Goal: Task Accomplishment & Management: Manage account settings

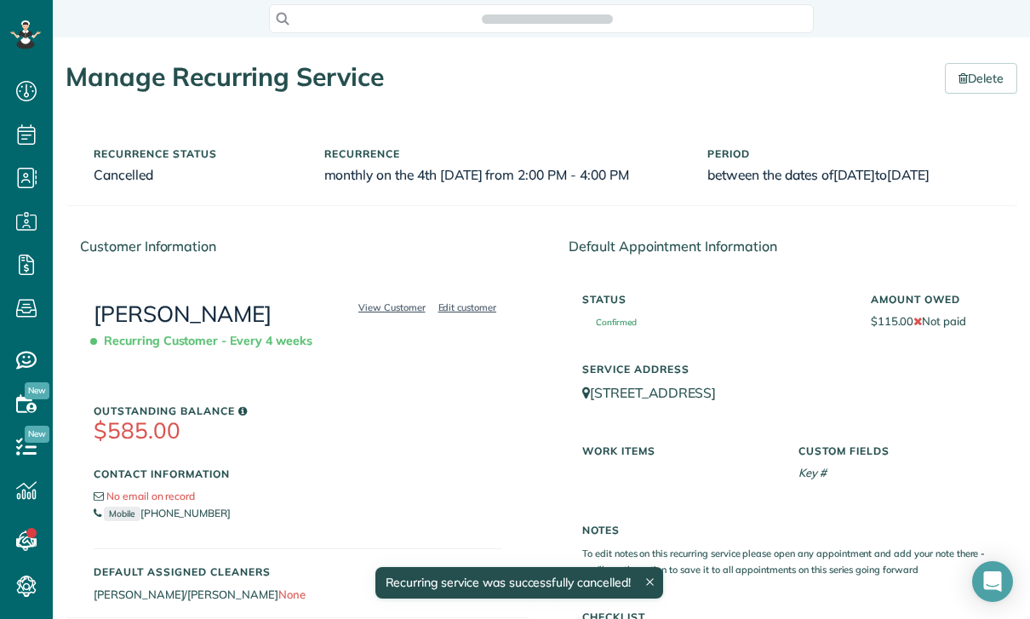
scroll to position [8, 8]
click at [369, 315] on link "View Customer" at bounding box center [391, 307] width 77 height 15
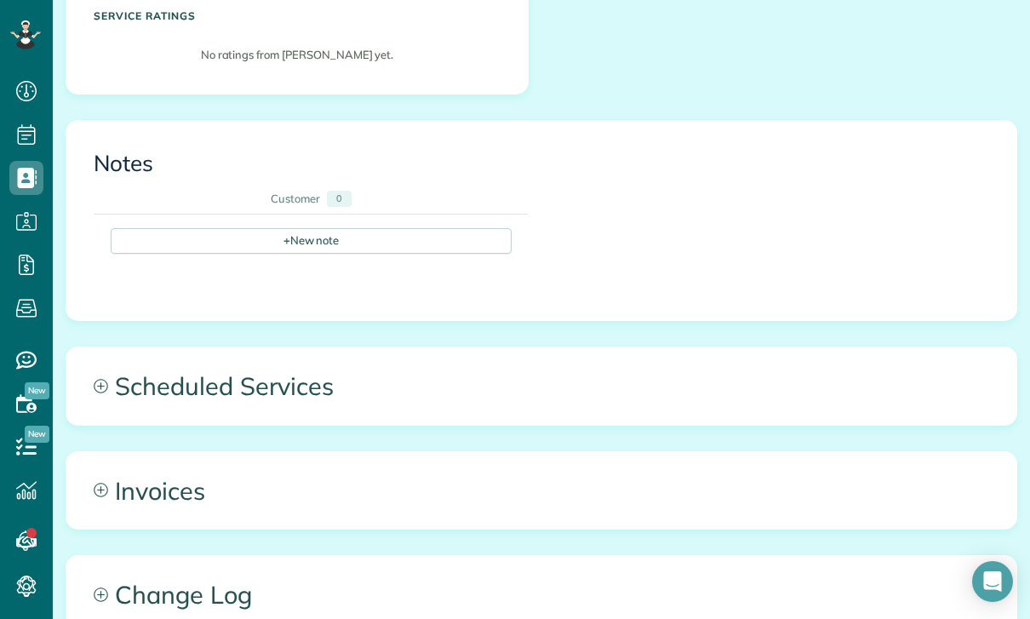
scroll to position [760, 0]
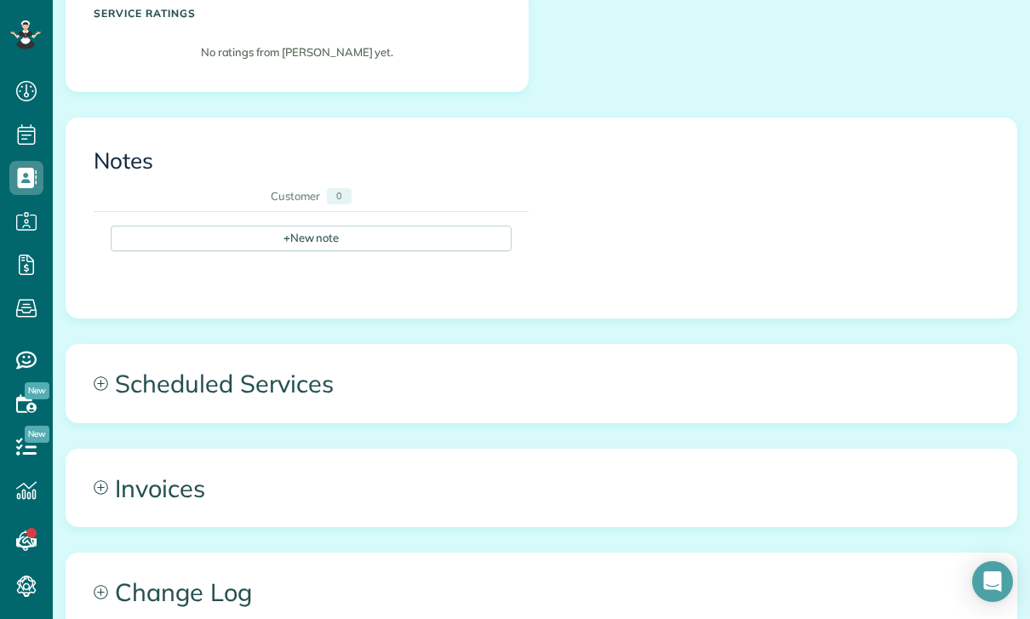
click at [302, 378] on span "Scheduled Services" at bounding box center [541, 383] width 950 height 77
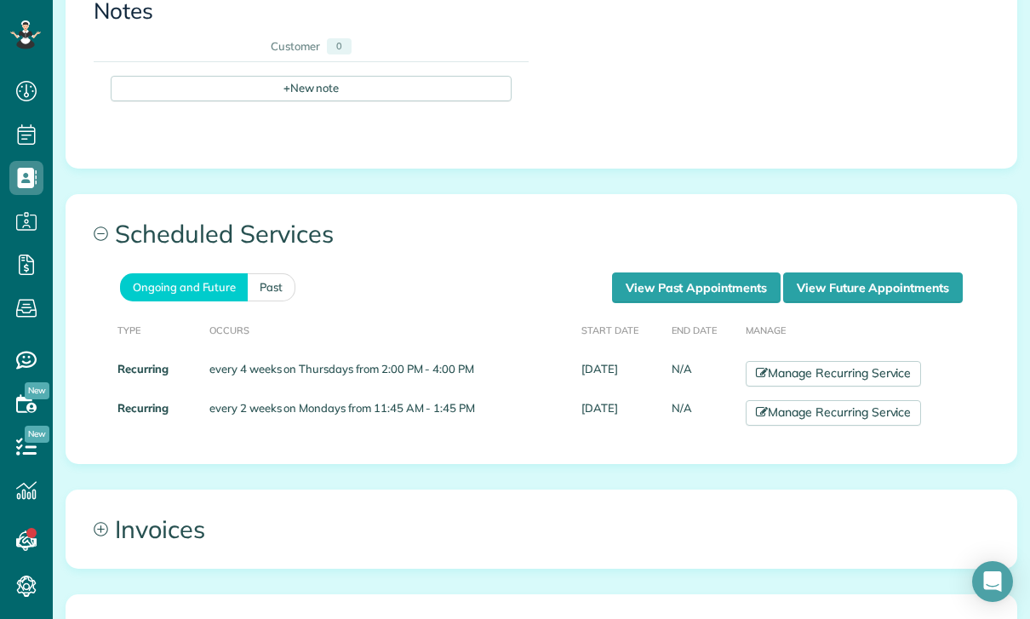
scroll to position [912, 0]
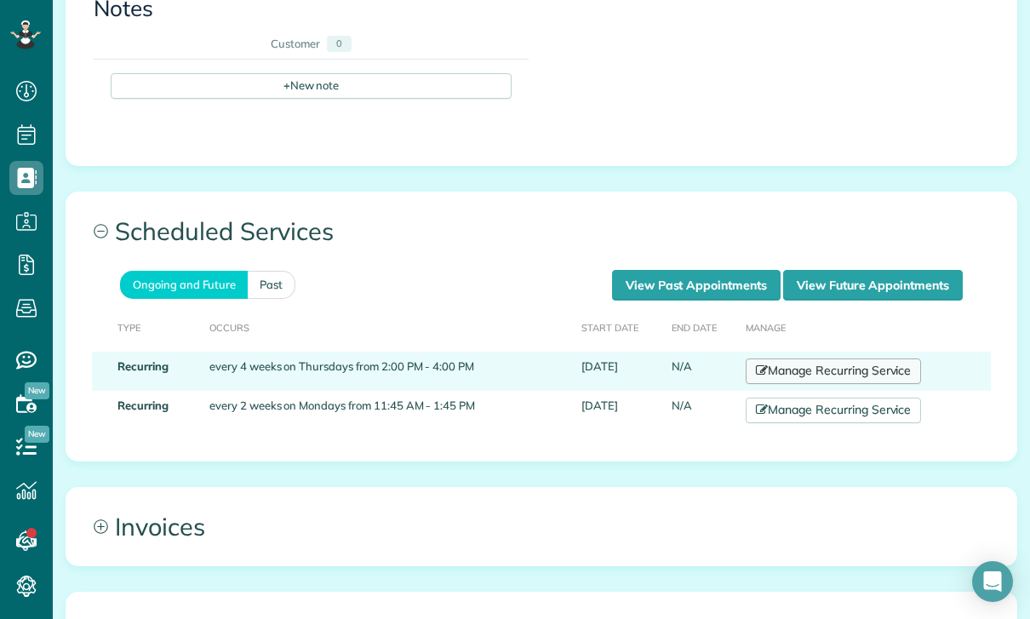
click at [807, 359] on link "Manage Recurring Service" at bounding box center [833, 371] width 175 height 26
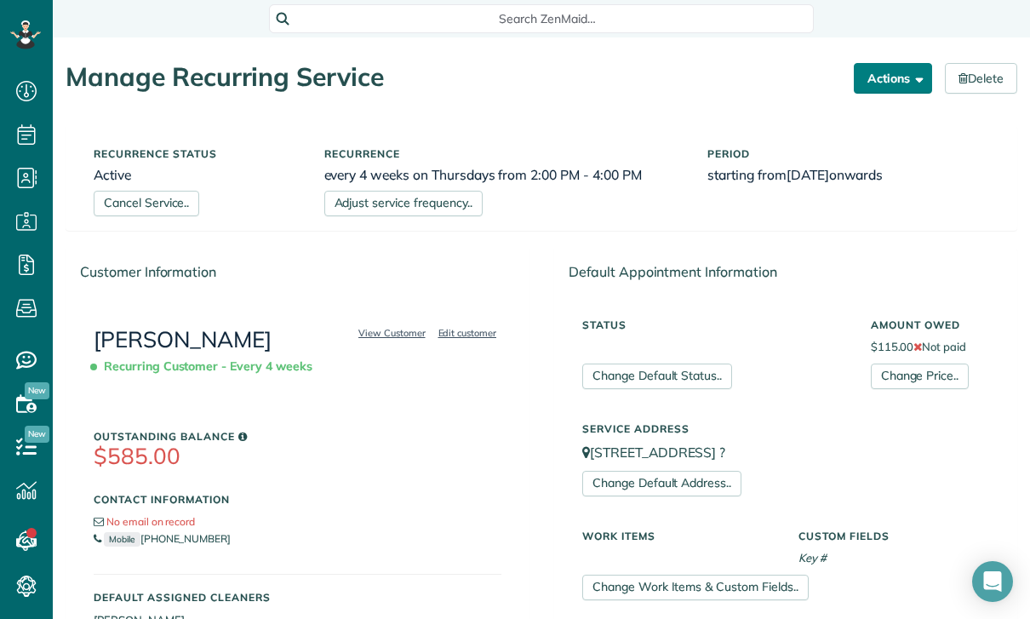
click at [892, 87] on button "Actions" at bounding box center [893, 78] width 78 height 31
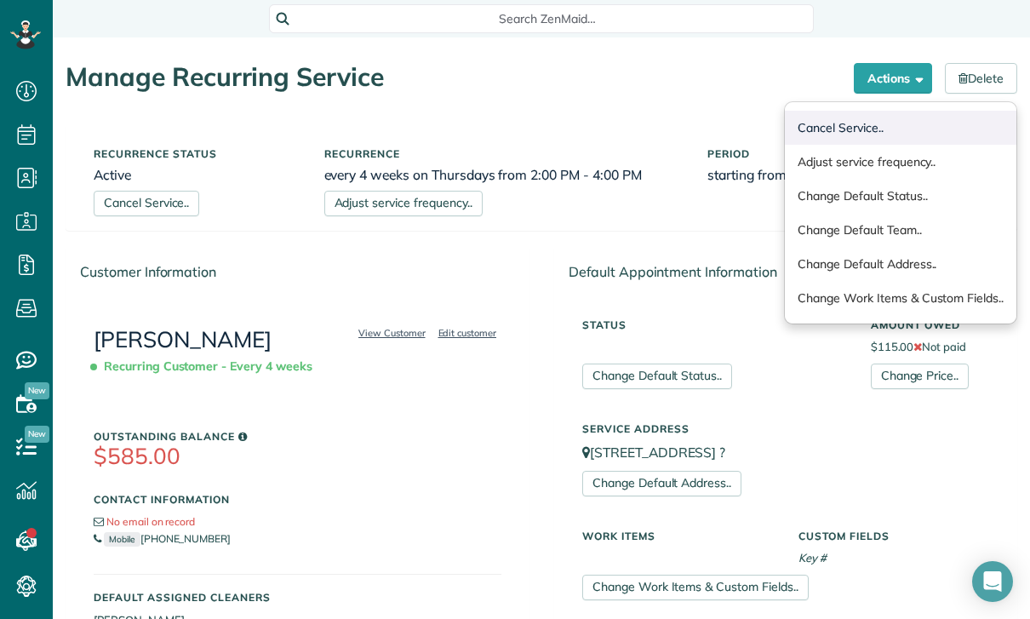
click at [858, 132] on link "Cancel Service.." at bounding box center [901, 128] width 232 height 34
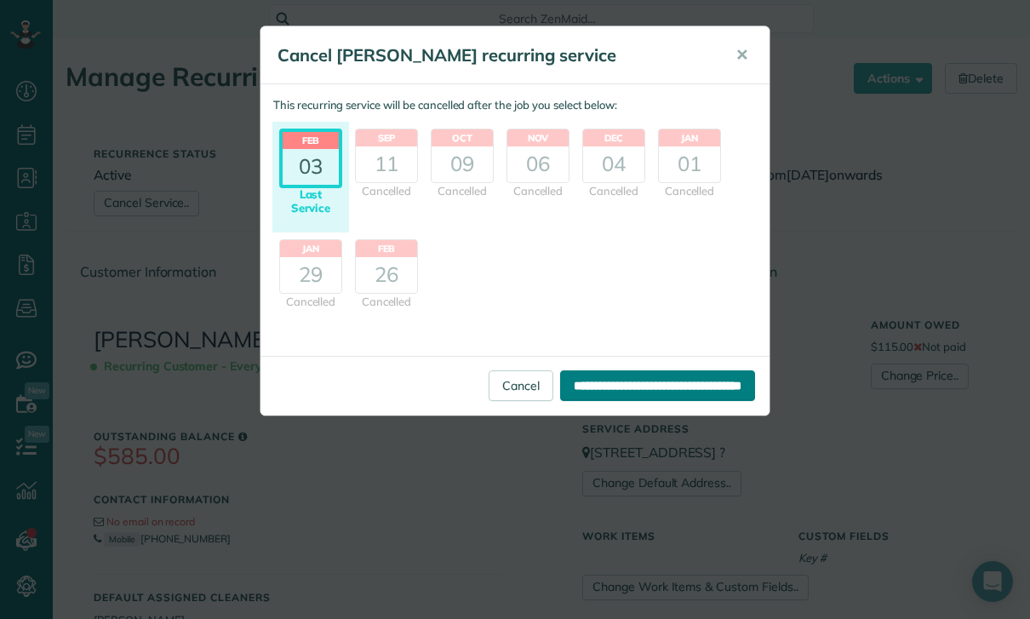
click at [649, 383] on input "**********" at bounding box center [657, 385] width 195 height 31
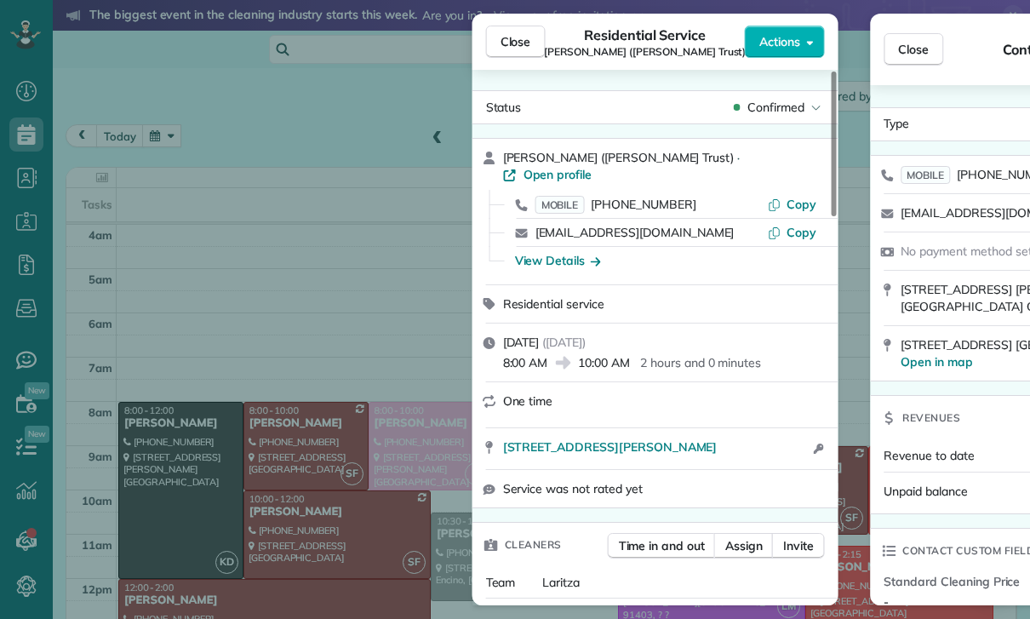
scroll to position [134, 0]
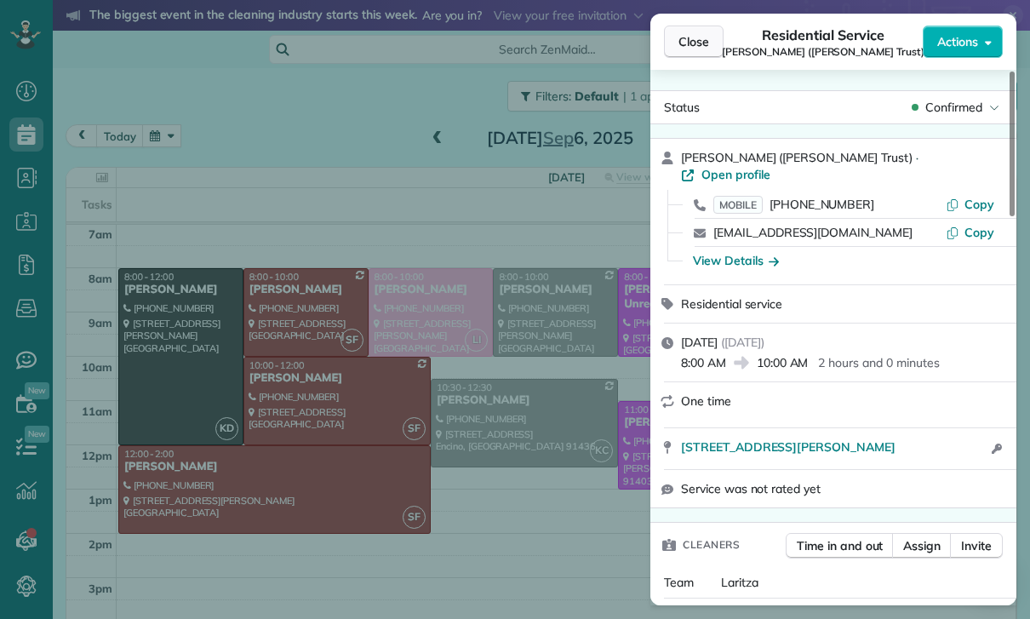
click at [675, 37] on button "Close" at bounding box center [694, 42] width 60 height 32
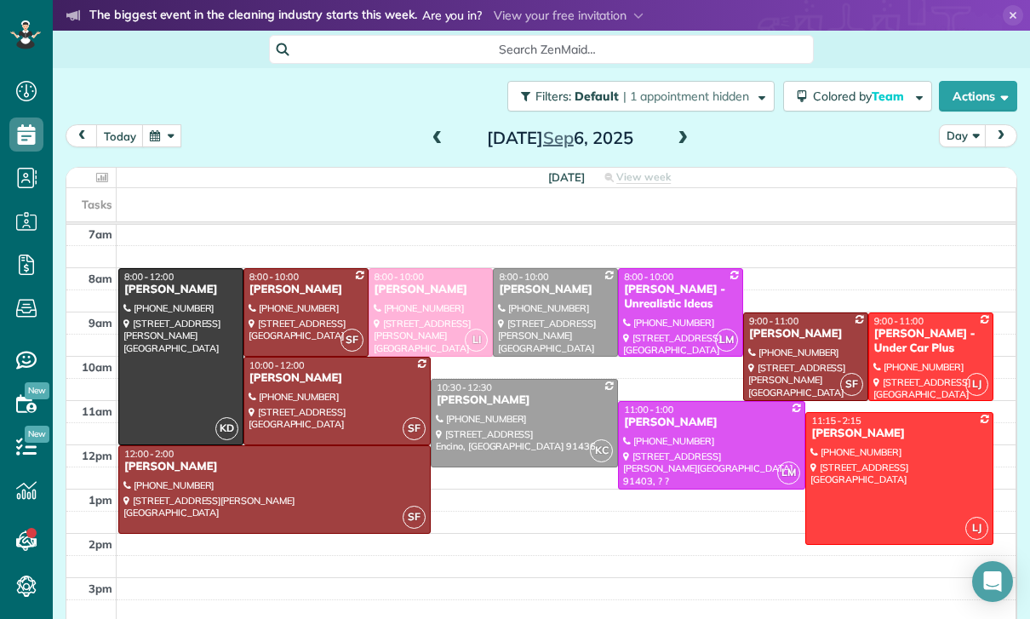
click at [173, 134] on button "button" at bounding box center [161, 135] width 39 height 23
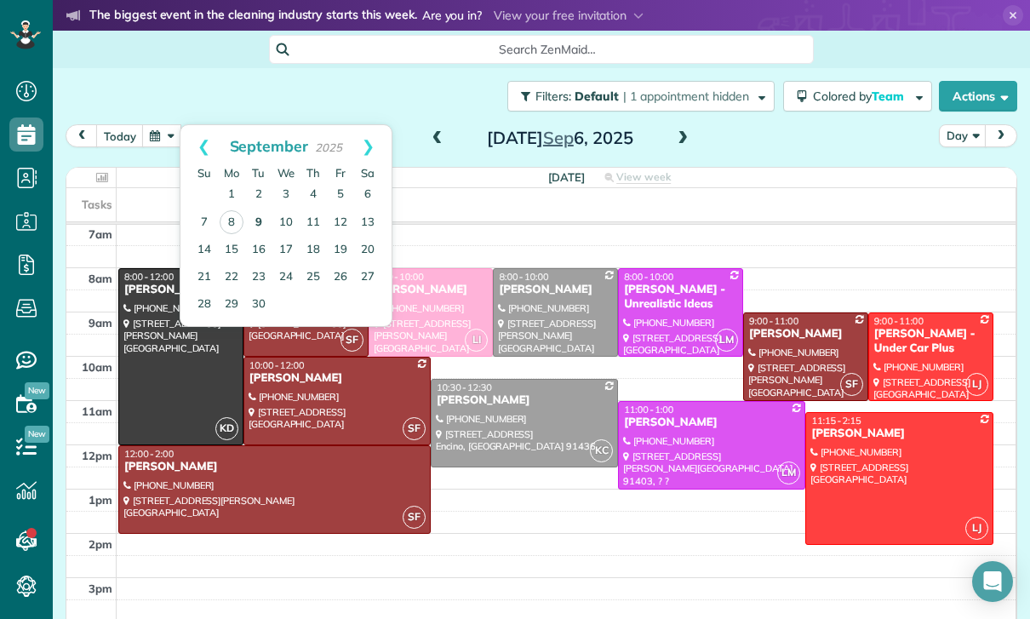
click at [248, 214] on link "9" at bounding box center [258, 222] width 27 height 27
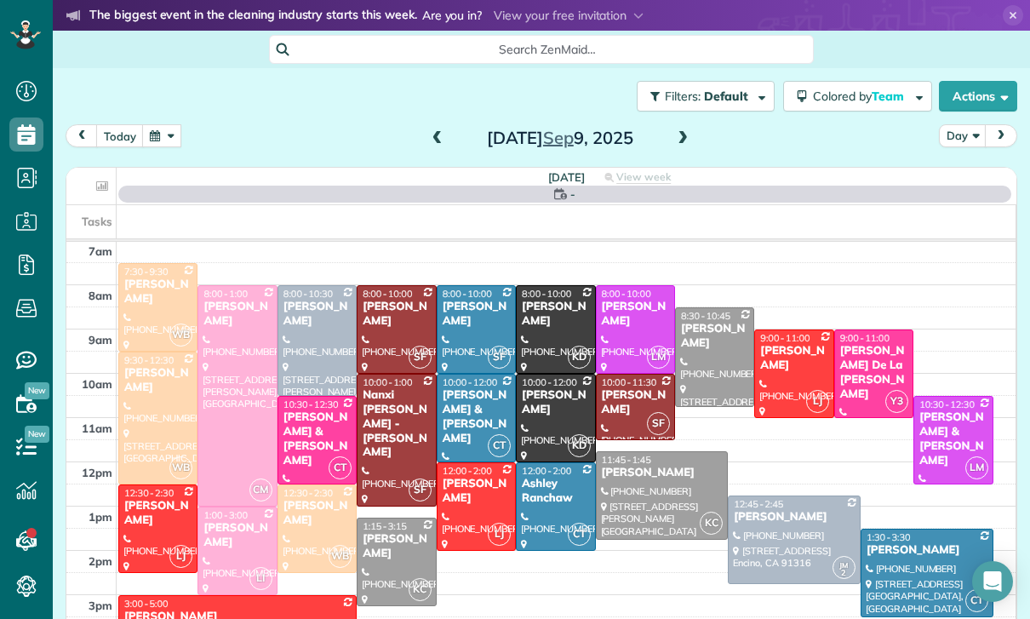
scroll to position [134, 0]
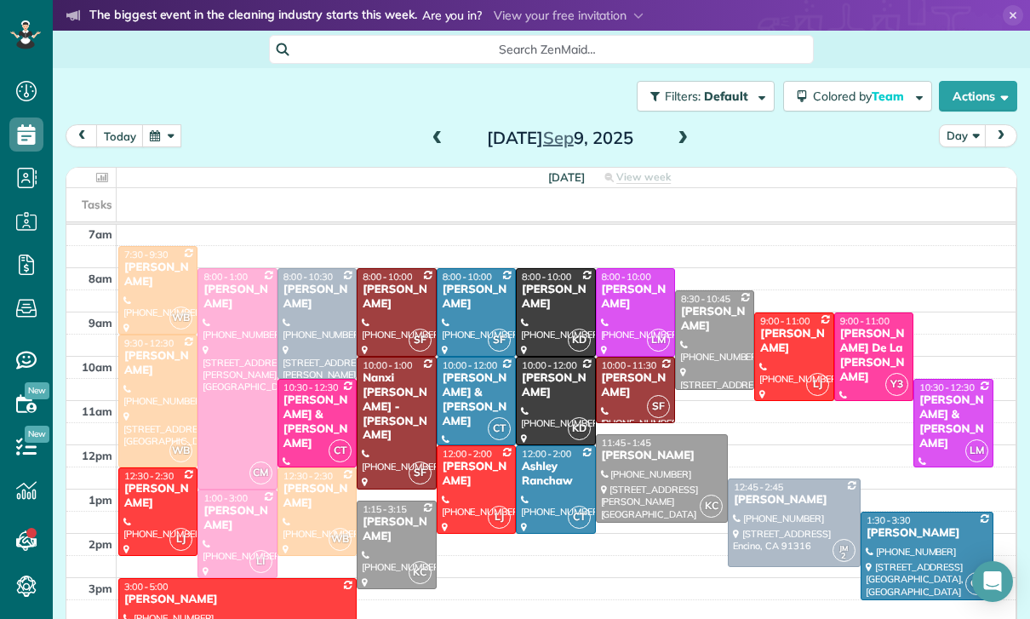
click at [169, 140] on button "button" at bounding box center [161, 135] width 39 height 23
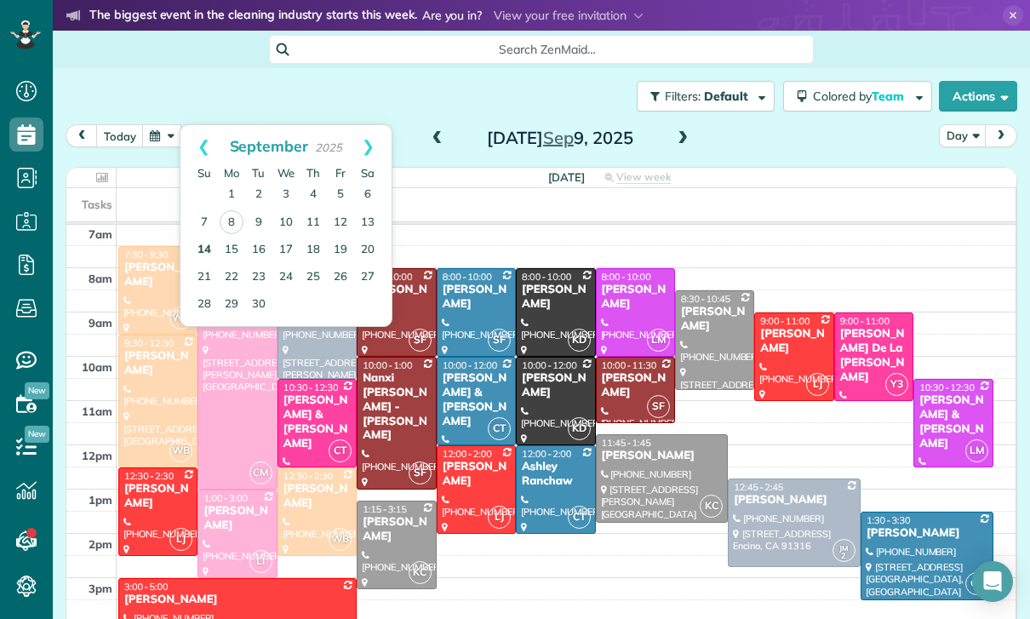
click at [199, 252] on link "14" at bounding box center [204, 250] width 27 height 27
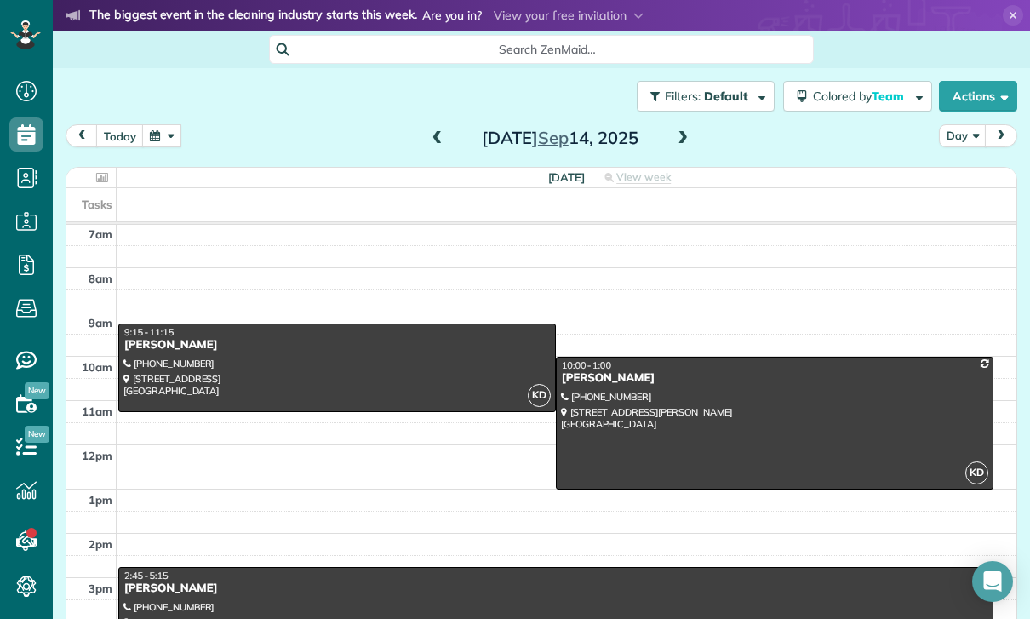
click at [157, 131] on button "button" at bounding box center [161, 135] width 39 height 23
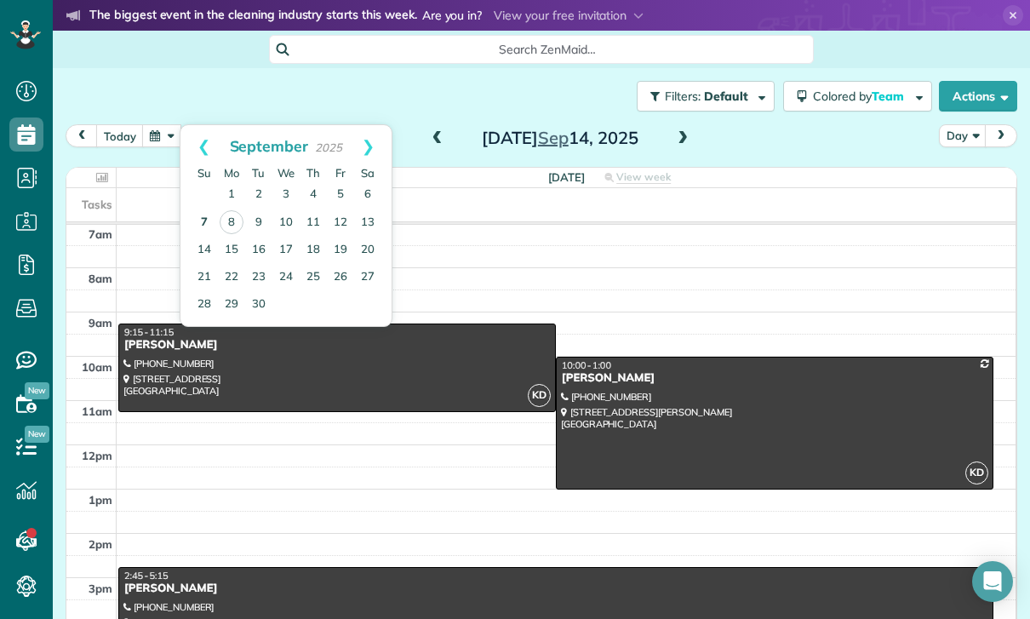
click at [199, 221] on link "7" at bounding box center [204, 222] width 27 height 27
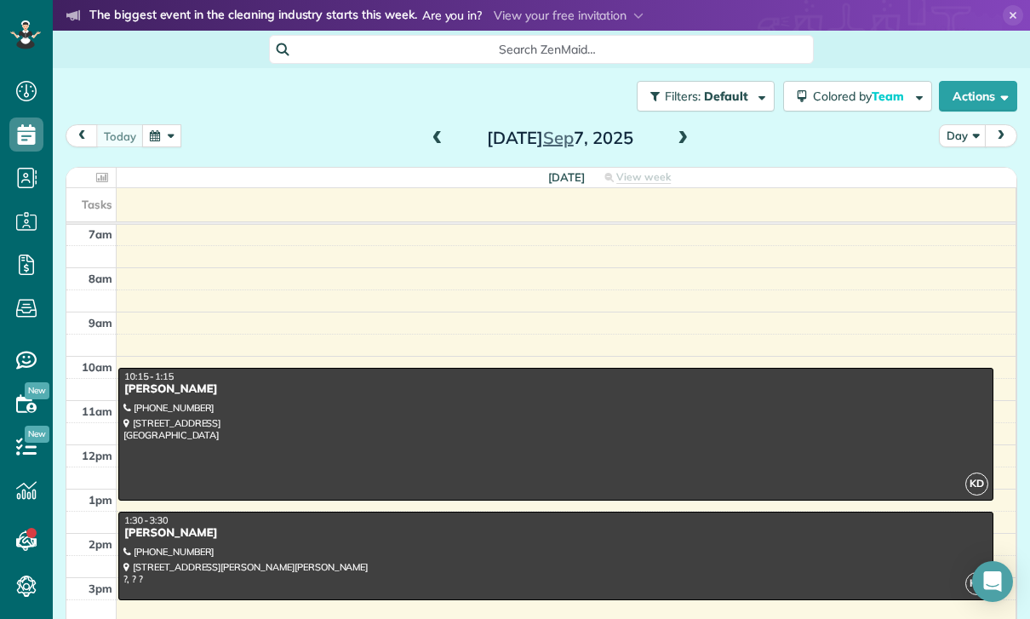
click at [152, 131] on button "button" at bounding box center [161, 135] width 39 height 23
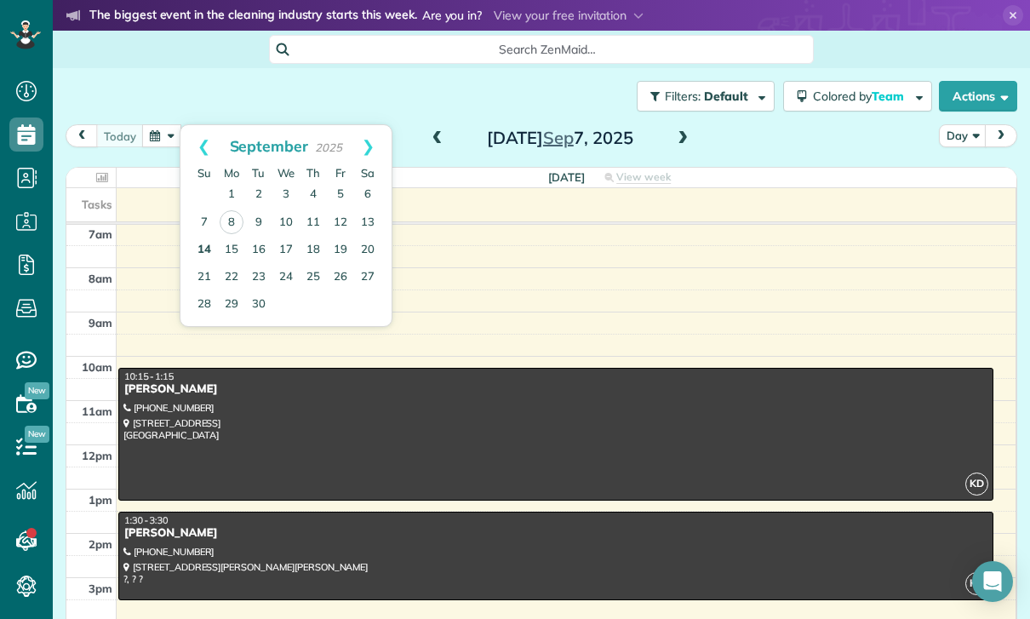
click at [192, 249] on link "14" at bounding box center [204, 250] width 27 height 27
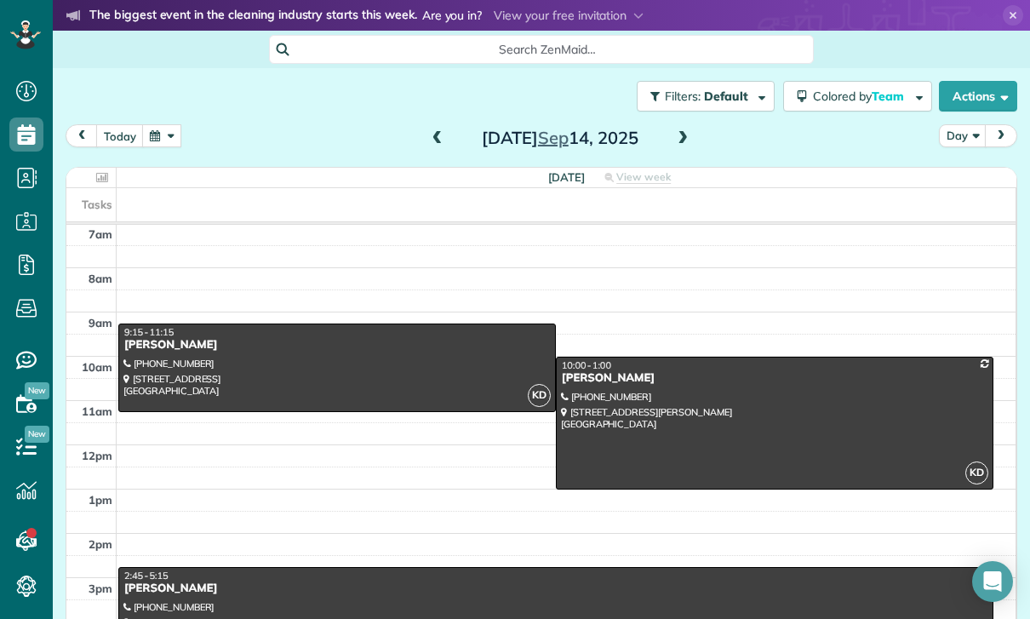
click at [172, 140] on button "button" at bounding box center [161, 135] width 39 height 23
